Goal: Information Seeking & Learning: Learn about a topic

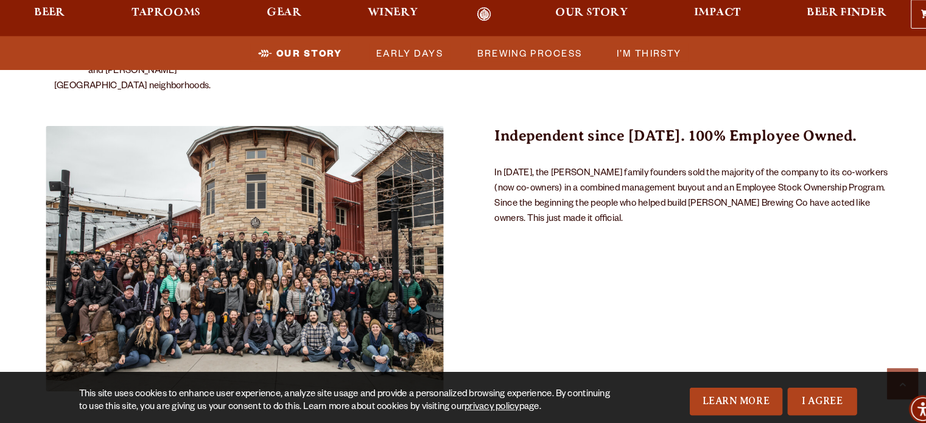
scroll to position [752, 0]
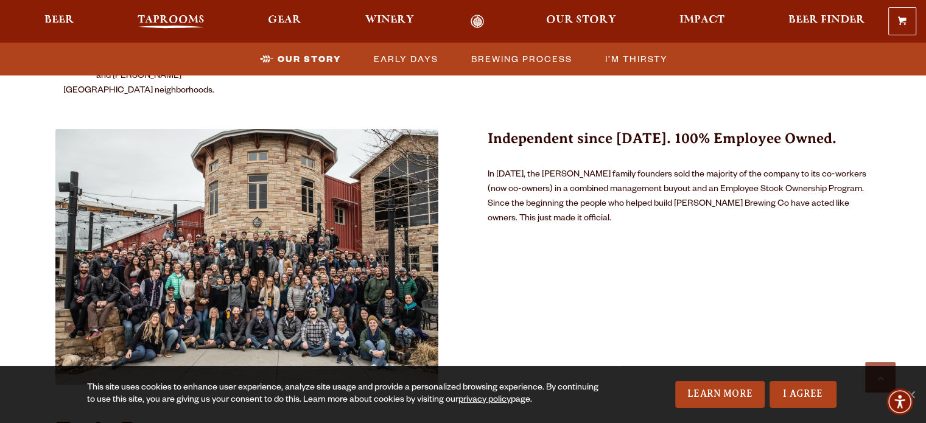
click at [187, 18] on span "Taprooms" at bounding box center [171, 20] width 67 height 10
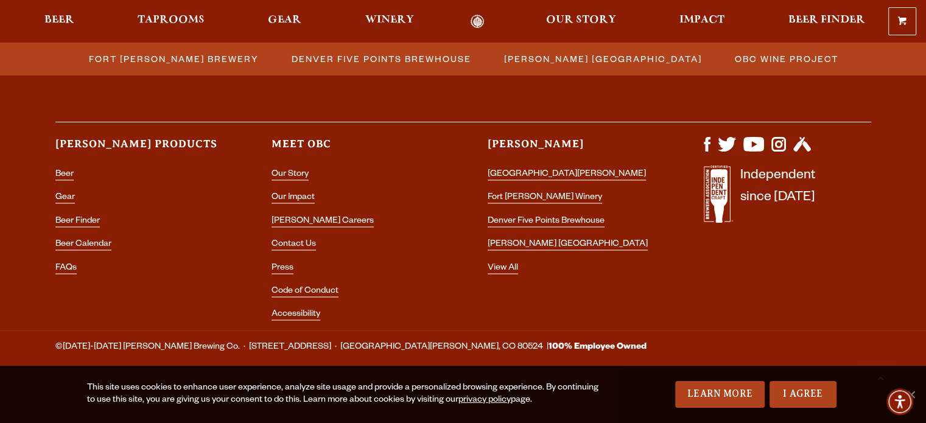
scroll to position [1851, 0]
click at [299, 175] on link "Our Story" at bounding box center [289, 175] width 37 height 11
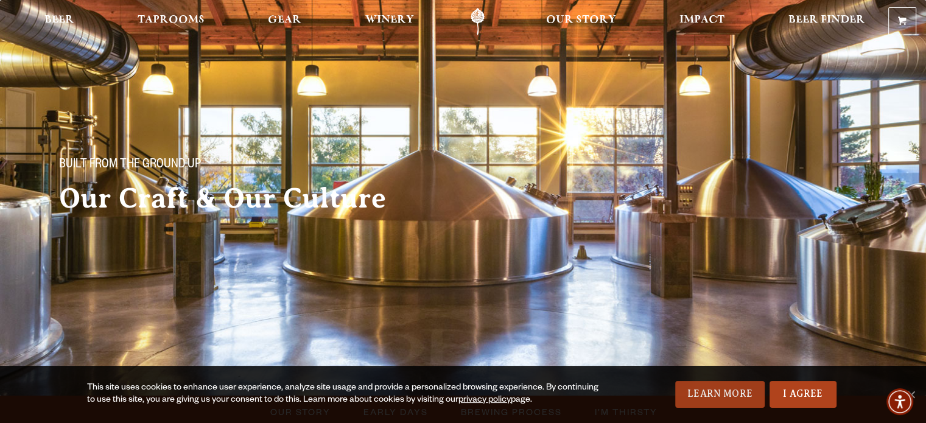
click at [719, 386] on link "Learn More" at bounding box center [719, 394] width 89 height 27
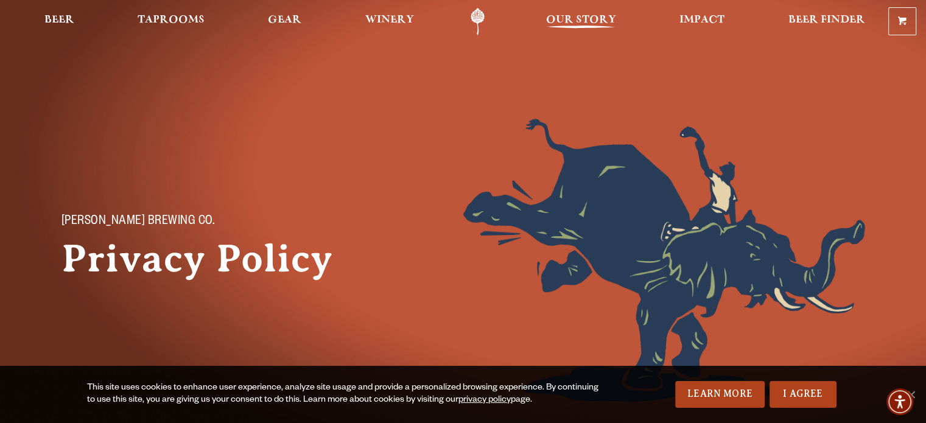
click at [569, 17] on span "Our Story" at bounding box center [581, 20] width 70 height 10
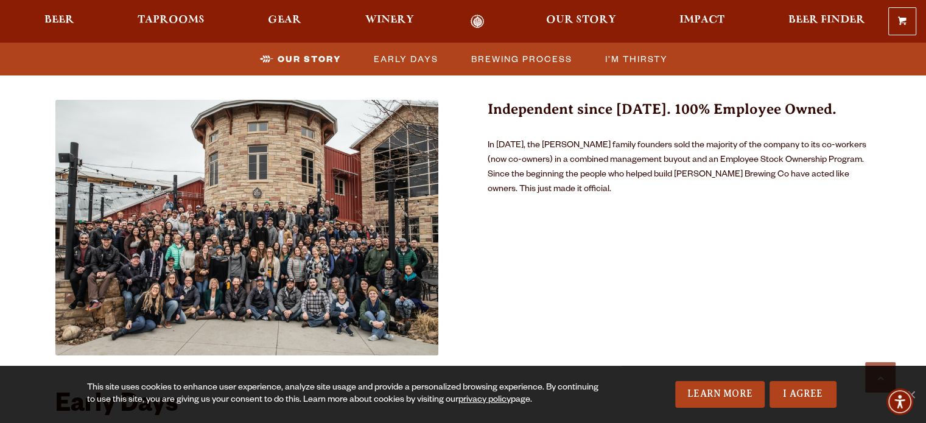
scroll to position [779, 0]
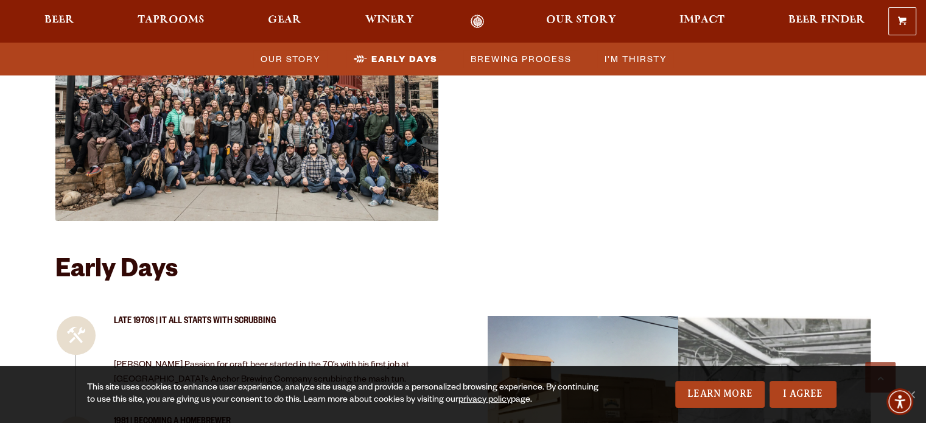
scroll to position [917, 0]
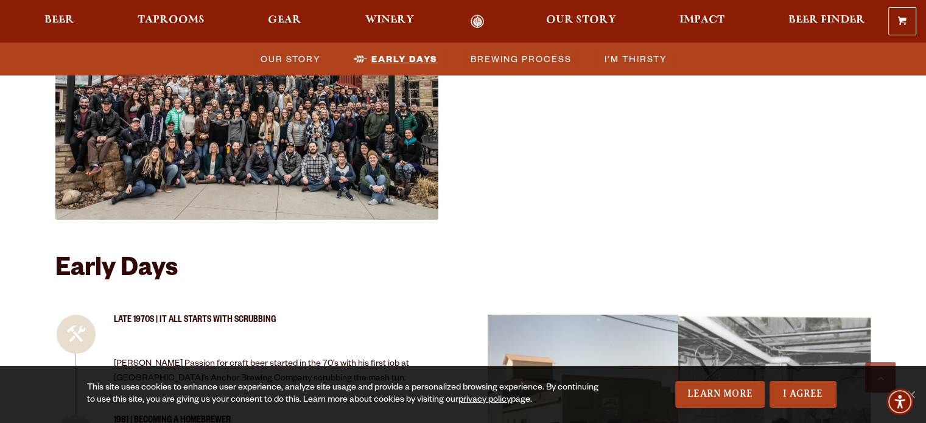
click at [396, 58] on span "Early Days" at bounding box center [404, 59] width 66 height 18
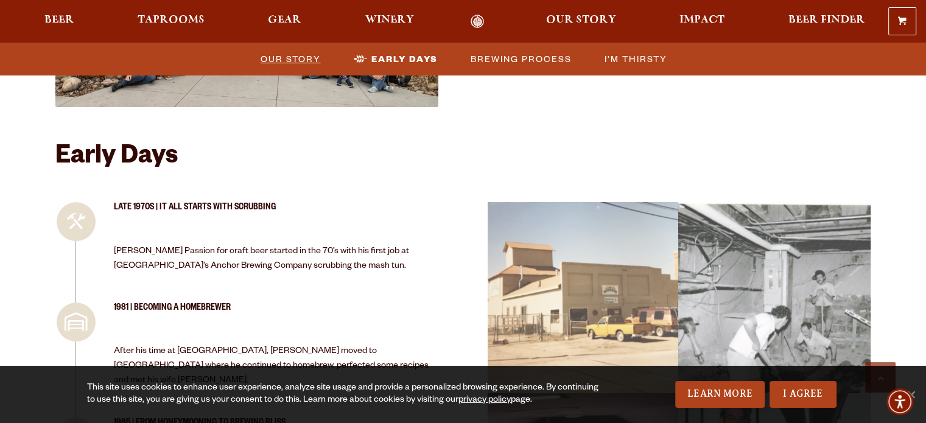
scroll to position [1030, 0]
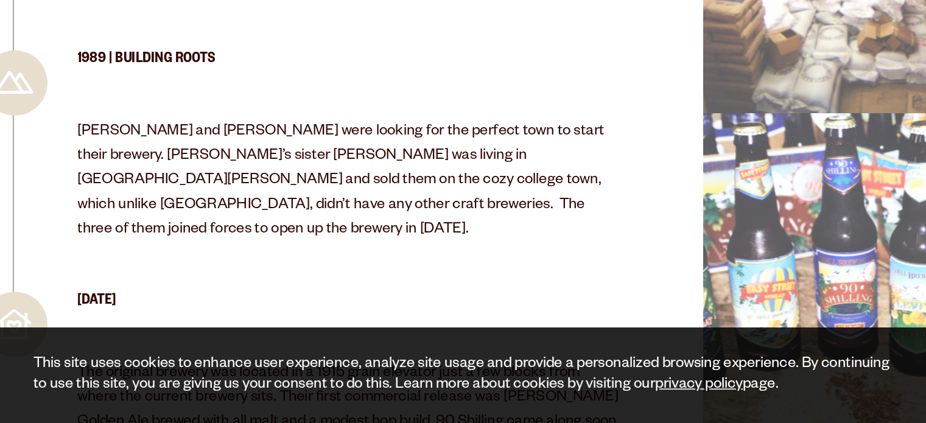
scroll to position [1377, 0]
click at [357, 227] on div "1989 | Building Roots Doug and Wynne were looking for the perfect town to start…" at bounding box center [276, 263] width 325 height 126
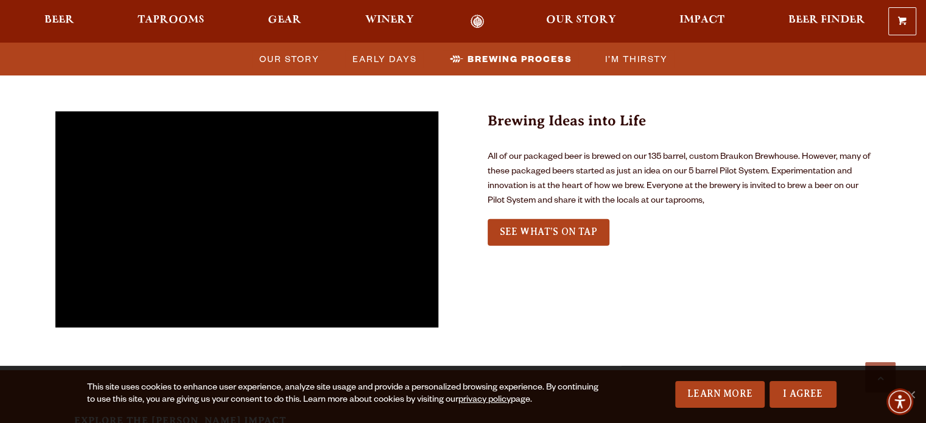
scroll to position [2737, 0]
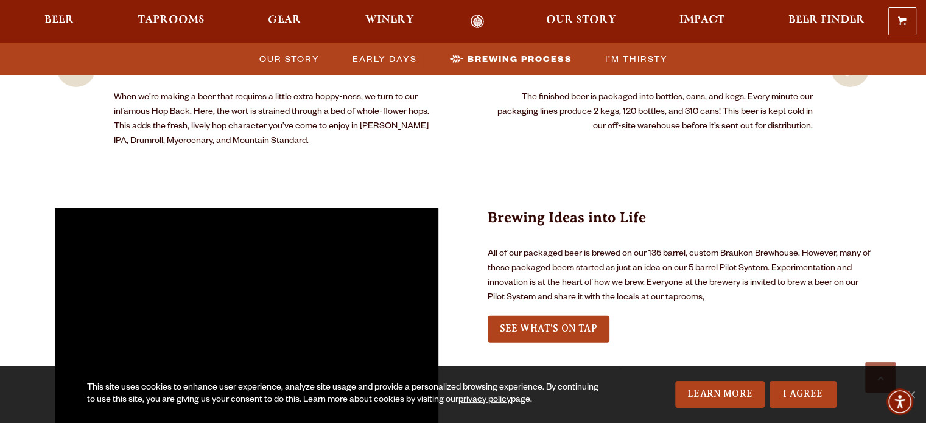
click at [504, 208] on h3 "Brewing Ideas into Life" at bounding box center [678, 225] width 383 height 34
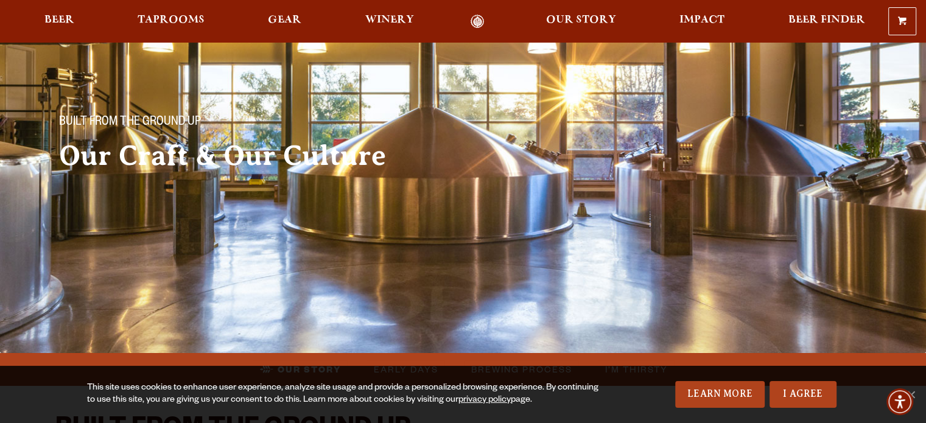
scroll to position [0, 0]
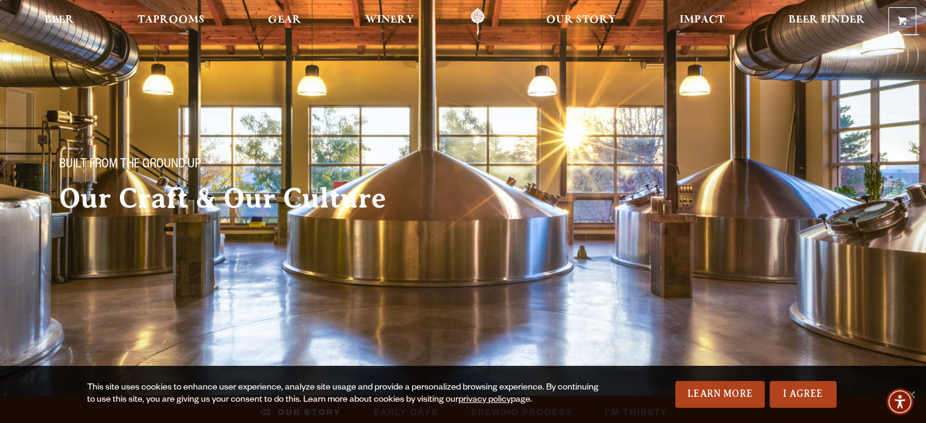
click at [638, 19] on ul "Beer Taprooms Gear Winery Our Story Impact Beer Finder Menu Menu" at bounding box center [455, 21] width 836 height 27
